Goal: Task Accomplishment & Management: Complete application form

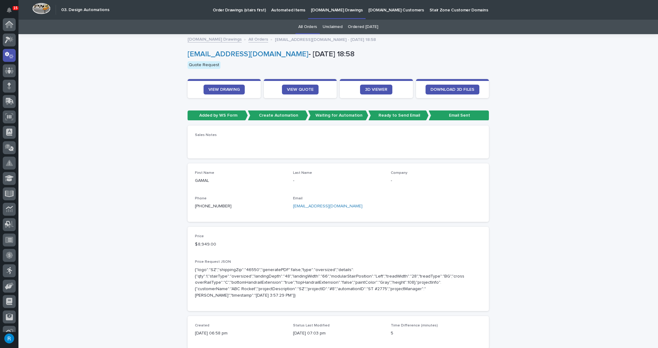
scroll to position [30, 0]
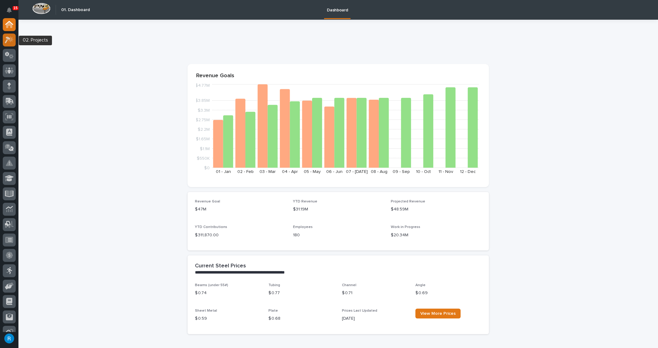
click at [6, 42] on icon at bounding box center [8, 40] width 6 height 7
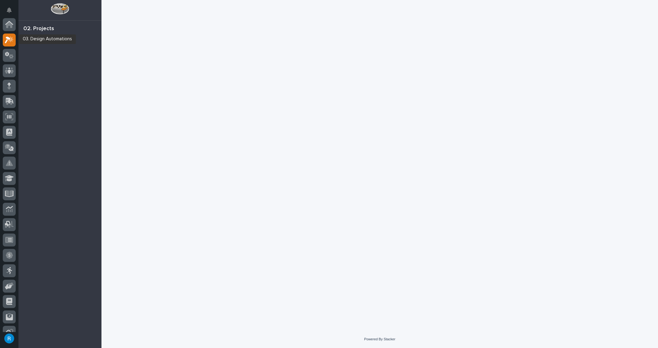
scroll to position [15, 0]
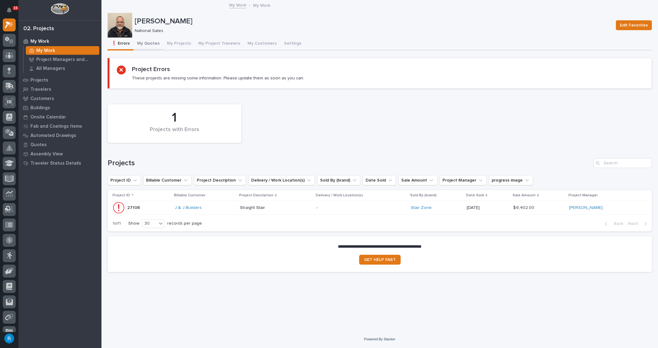
click at [148, 44] on button "My Quotes" at bounding box center [149, 44] width 30 height 13
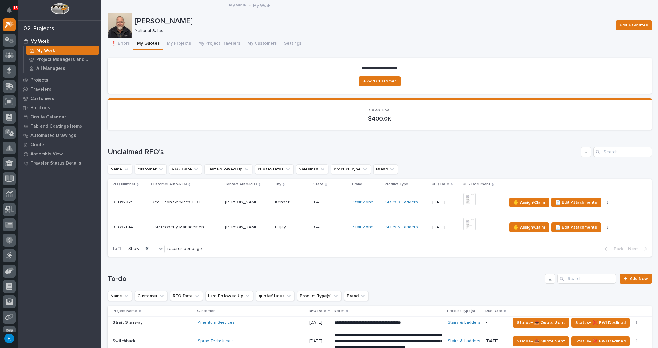
scroll to position [112, 0]
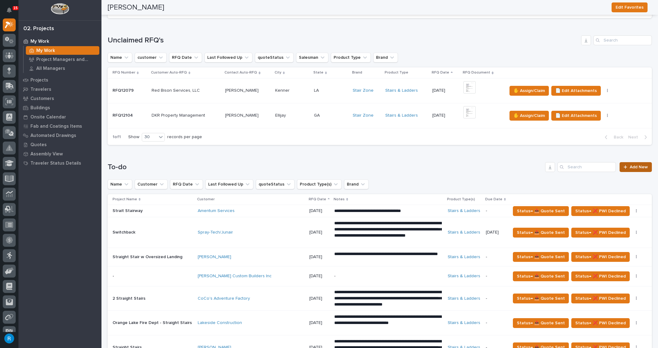
click at [636, 167] on span "Add New" at bounding box center [639, 167] width 18 height 4
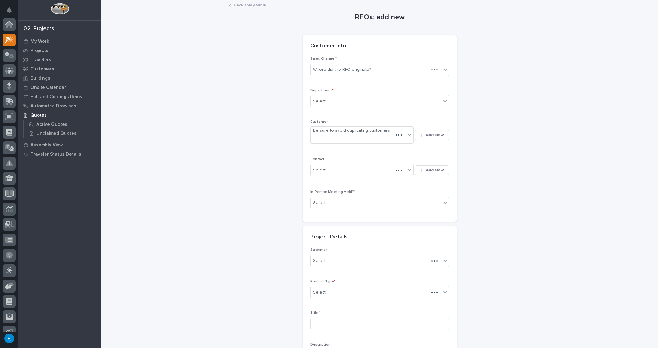
scroll to position [15, 0]
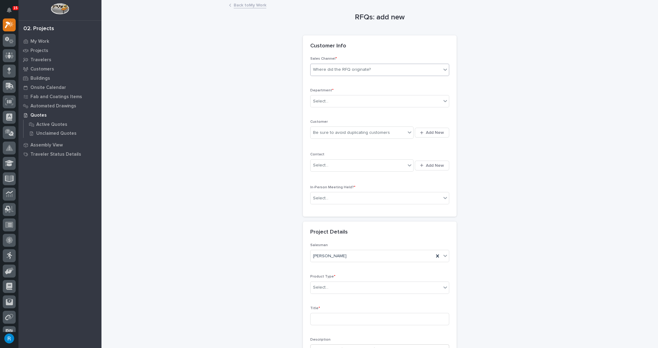
click at [325, 72] on div "Where did the RFQ originate?" at bounding box center [342, 69] width 58 height 6
click at [317, 102] on div "Stair Zone" at bounding box center [378, 102] width 138 height 11
click at [319, 102] on div "Select..." at bounding box center [320, 101] width 15 height 6
click at [320, 113] on span "National Sales" at bounding box center [326, 112] width 31 height 7
click at [397, 135] on div "Be sure to avoid duplicating customers" at bounding box center [358, 133] width 95 height 10
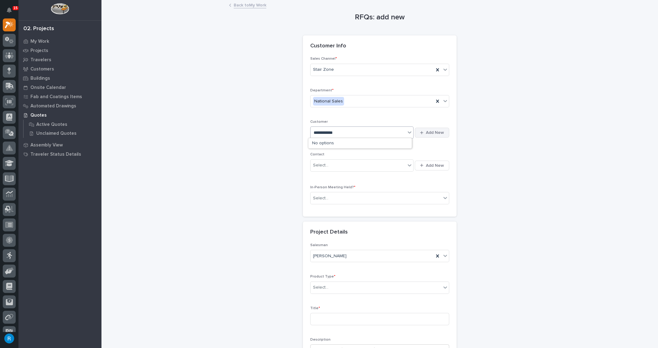
type input "**********"
click at [434, 134] on span "Add New" at bounding box center [435, 133] width 18 height 6
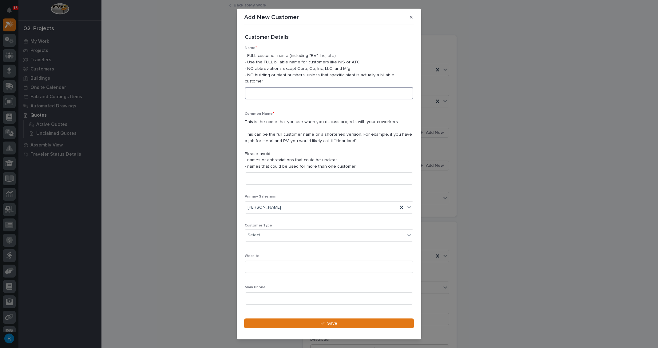
click at [256, 87] on input at bounding box center [329, 93] width 169 height 12
type input "[PERSON_NAME]"
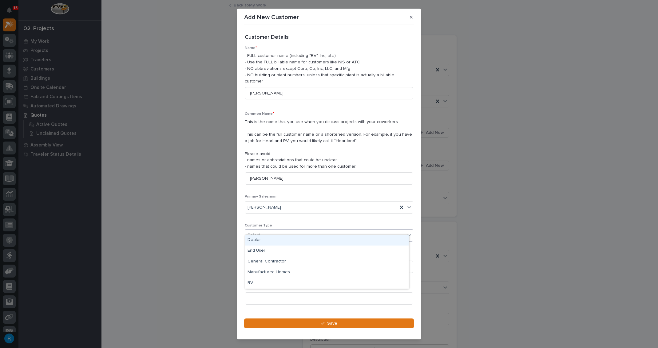
click at [268, 230] on div "Select..." at bounding box center [325, 235] width 160 height 10
click at [262, 263] on div "General Contractor" at bounding box center [327, 261] width 164 height 11
click at [255, 292] on input at bounding box center [329, 298] width 169 height 12
click at [254, 292] on input at bounding box center [329, 298] width 169 height 12
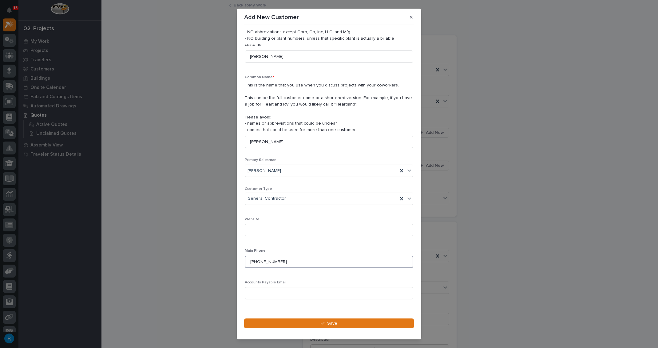
scroll to position [37, 0]
type input "[PHONE_NUMBER]"
click at [331, 325] on span "Save" at bounding box center [332, 324] width 10 height 6
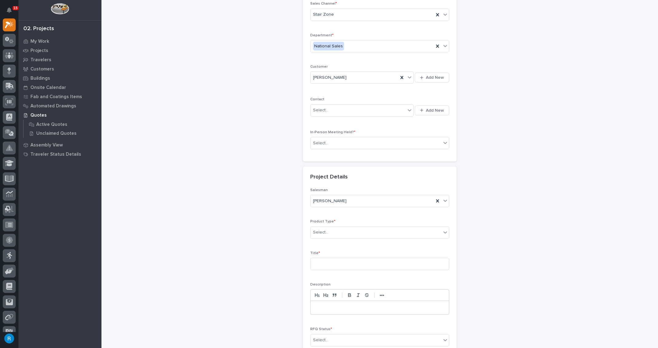
scroll to position [56, 0]
click at [364, 110] on div "Select..." at bounding box center [358, 110] width 95 height 10
click at [435, 110] on span "Add New" at bounding box center [435, 110] width 18 height 6
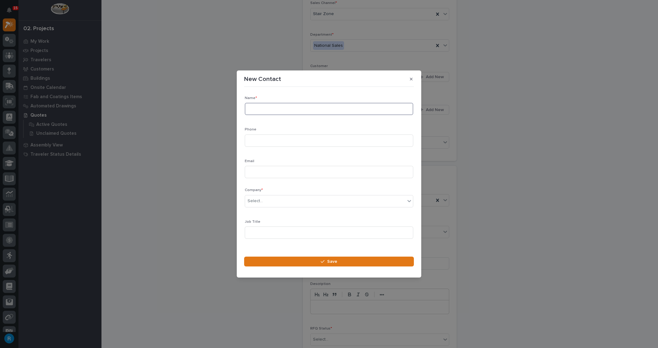
click at [263, 108] on input at bounding box center [329, 109] width 169 height 12
type input "[PERSON_NAME]"
click at [255, 140] on input at bounding box center [329, 140] width 169 height 12
type input "[PHONE_NUMBER]"
click at [256, 172] on input at bounding box center [329, 172] width 169 height 12
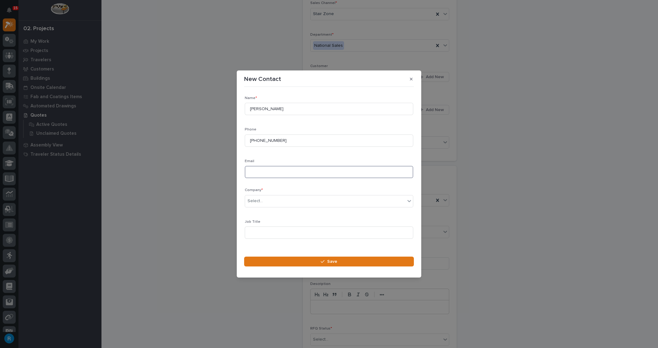
click at [255, 170] on input at bounding box center [329, 172] width 169 height 12
click at [278, 173] on input "michaeljhill" at bounding box center [329, 172] width 169 height 12
type input "[EMAIL_ADDRESS][DOMAIN_NAME]"
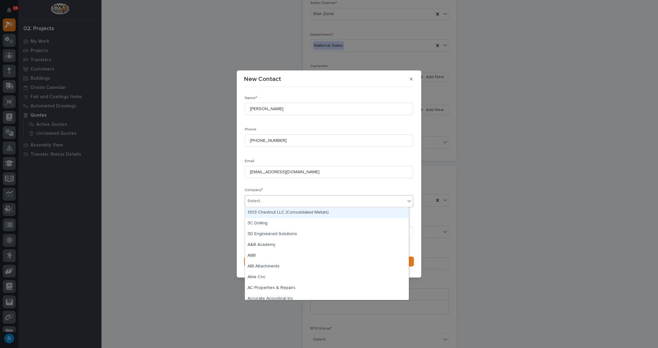
click at [286, 202] on div "Select..." at bounding box center [325, 201] width 160 height 10
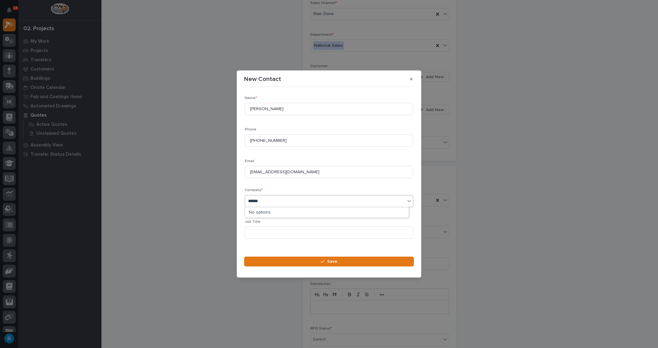
type input "*******"
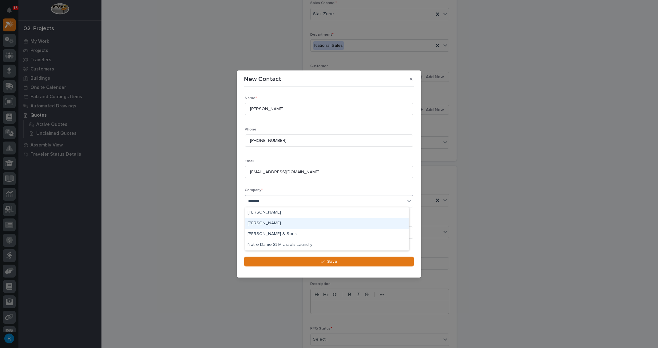
click at [263, 224] on div "[PERSON_NAME]" at bounding box center [327, 223] width 164 height 11
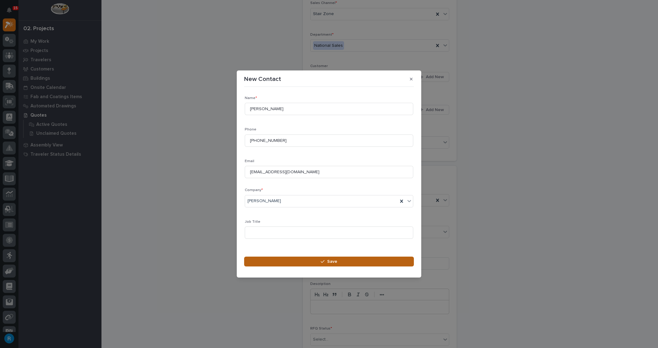
click at [334, 260] on span "Save" at bounding box center [332, 262] width 10 height 6
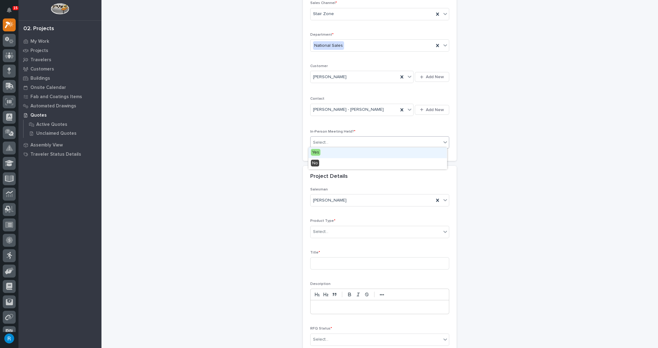
click at [335, 140] on div "Select..." at bounding box center [376, 143] width 131 height 10
click at [316, 165] on span "No" at bounding box center [315, 163] width 8 height 7
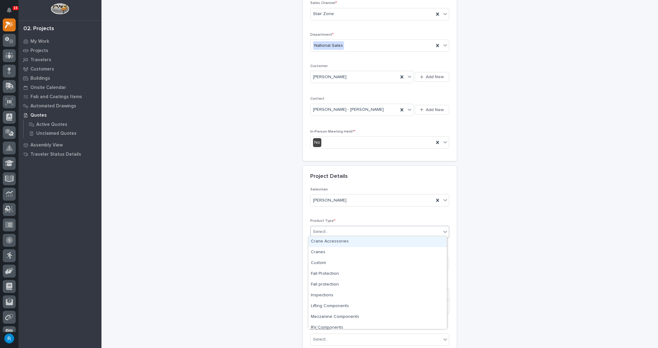
click at [337, 232] on div "Select..." at bounding box center [376, 232] width 131 height 10
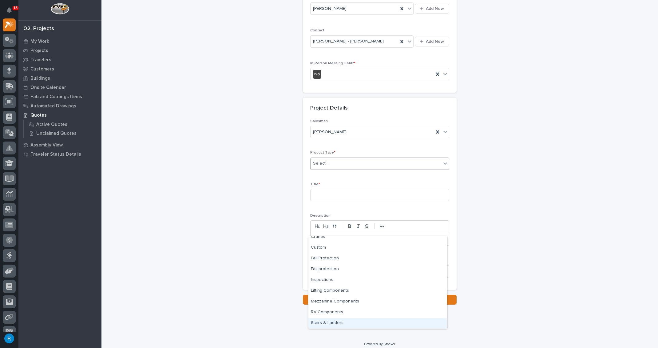
scroll to position [126, 0]
click at [318, 322] on div "Stairs & Ladders" at bounding box center [378, 323] width 138 height 11
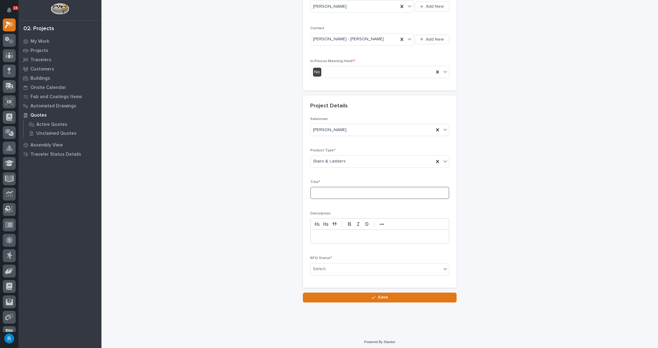
click at [330, 192] on input at bounding box center [379, 193] width 139 height 12
type input "Straight Stair"
click at [341, 265] on div "Select..." at bounding box center [376, 269] width 131 height 10
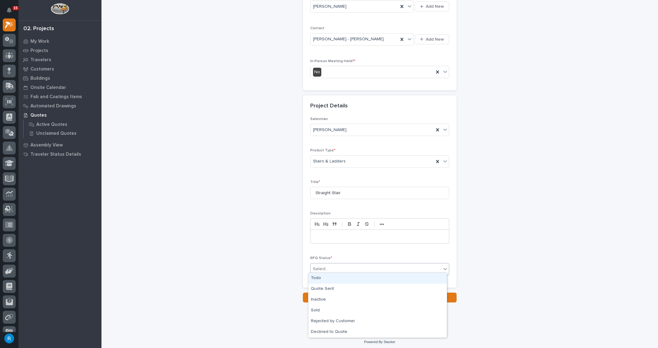
click at [315, 280] on div "Todo" at bounding box center [378, 278] width 138 height 11
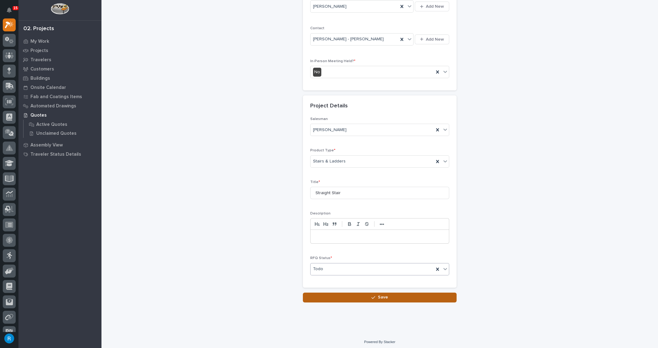
click at [378, 295] on span "Save" at bounding box center [383, 297] width 10 height 6
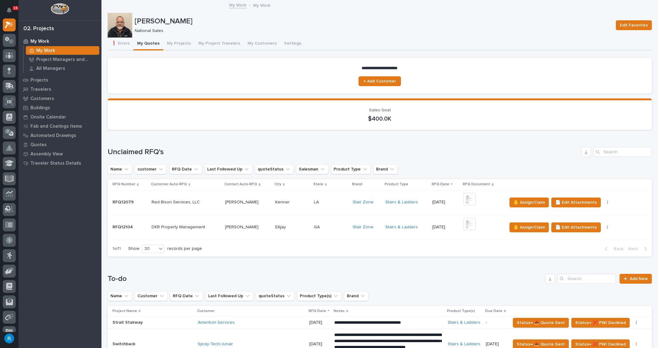
scroll to position [112, 0]
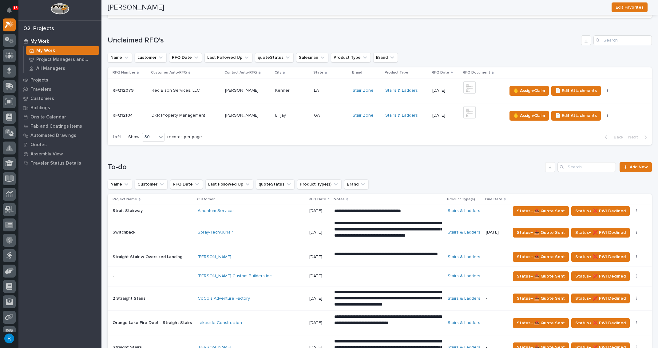
click at [256, 166] on h1 "To-do" at bounding box center [325, 167] width 435 height 9
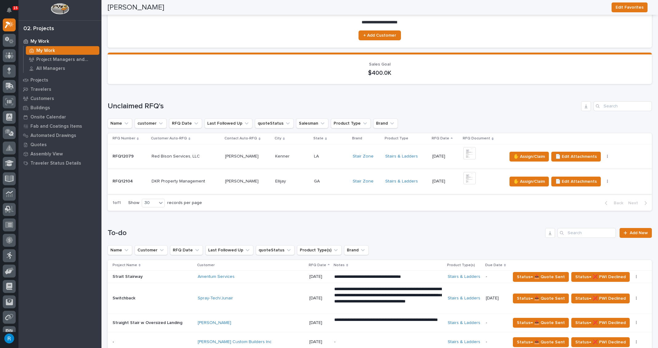
scroll to position [0, 0]
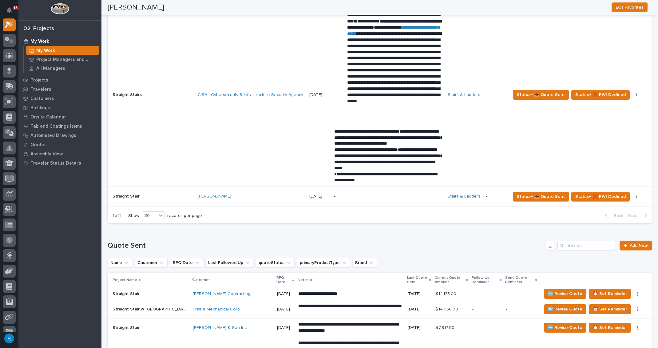
scroll to position [475, 0]
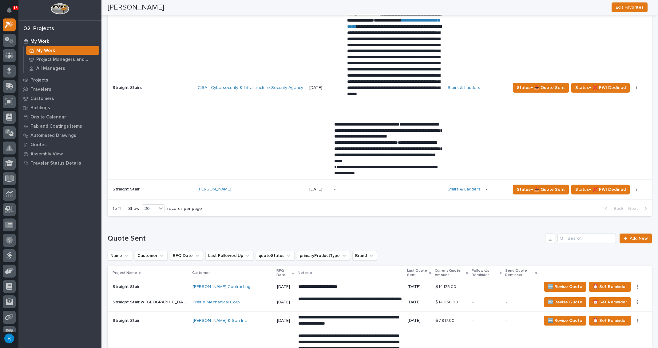
click at [365, 189] on p "-" at bounding box center [388, 189] width 108 height 5
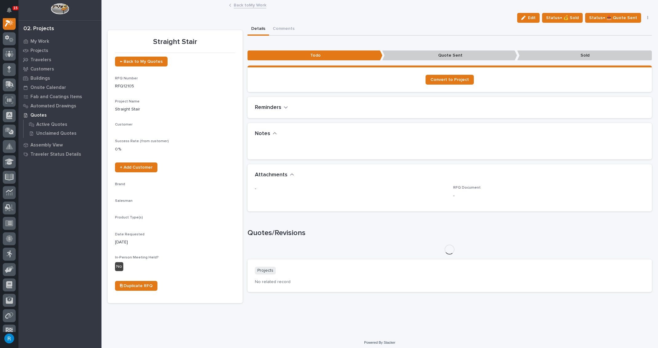
scroll to position [15, 0]
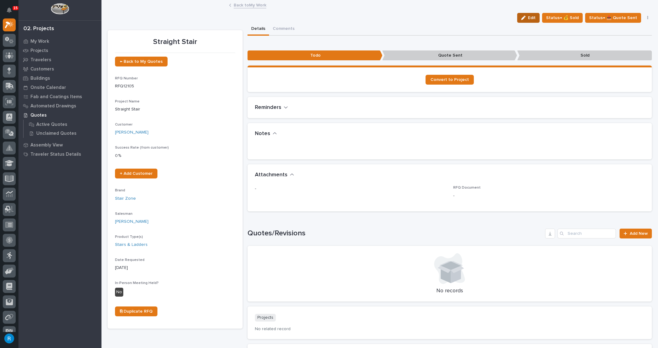
click at [532, 19] on span "Edit" at bounding box center [532, 18] width 8 height 6
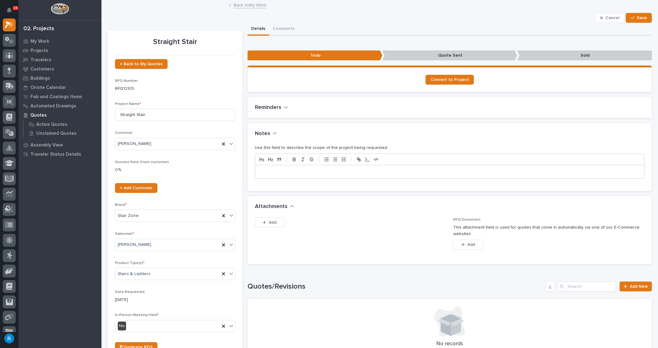
click at [262, 169] on p at bounding box center [450, 172] width 380 height 6
click at [297, 173] on p "**********" at bounding box center [448, 172] width 377 height 6
click at [297, 172] on p "**********" at bounding box center [448, 172] width 377 height 6
click at [318, 171] on p "**********" at bounding box center [448, 172] width 377 height 6
click at [9, 42] on icon at bounding box center [9, 40] width 9 height 7
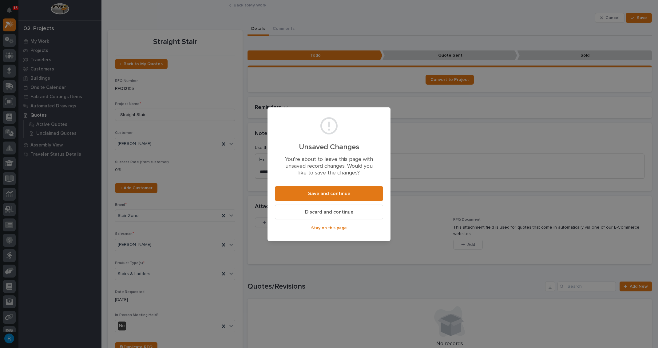
click at [321, 228] on span "Stay on this page" at bounding box center [329, 228] width 36 height 6
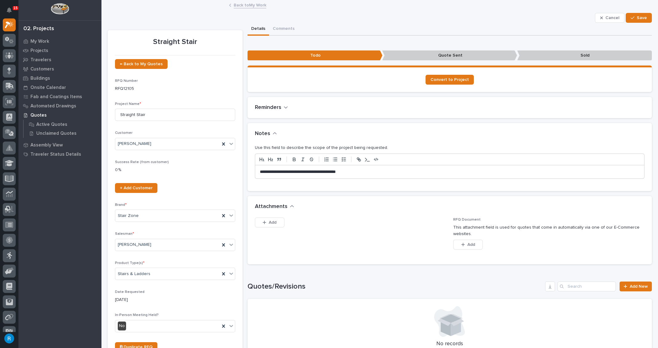
click at [285, 107] on icon "button" at bounding box center [286, 107] width 4 height 2
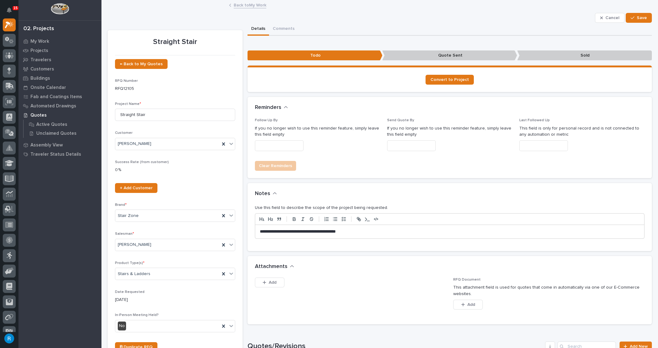
click at [281, 149] on input "text" at bounding box center [279, 145] width 49 height 11
click at [256, 85] on div "8" at bounding box center [256, 85] width 8 height 8
type input "**********"
click at [637, 16] on span "Save" at bounding box center [642, 18] width 10 height 6
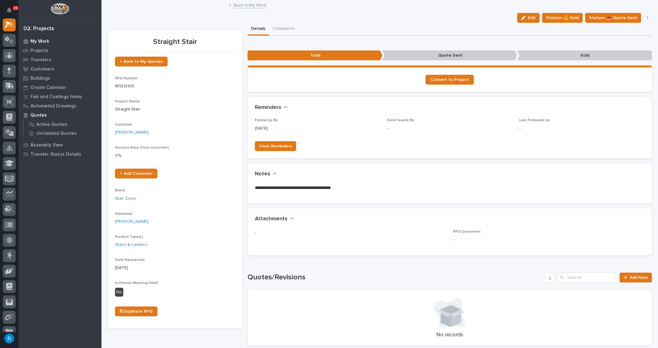
click at [39, 40] on p "My Work" at bounding box center [39, 42] width 19 height 6
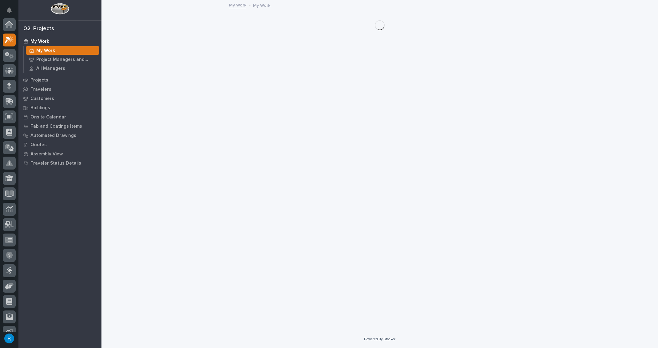
scroll to position [15, 0]
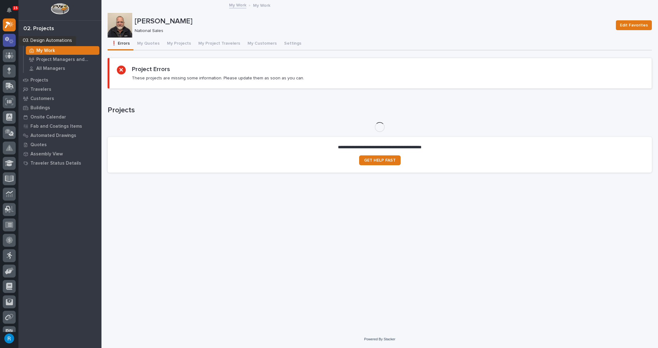
click at [10, 40] on icon at bounding box center [11, 41] width 5 height 4
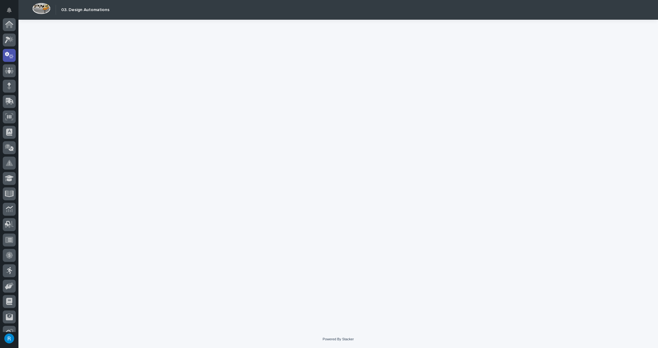
scroll to position [30, 0]
